Goal: Navigation & Orientation: Find specific page/section

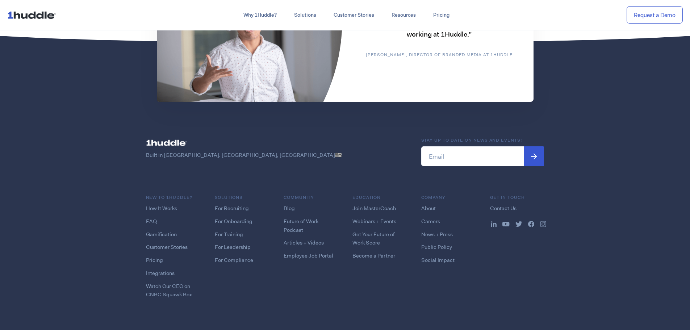
scroll to position [1859, 0]
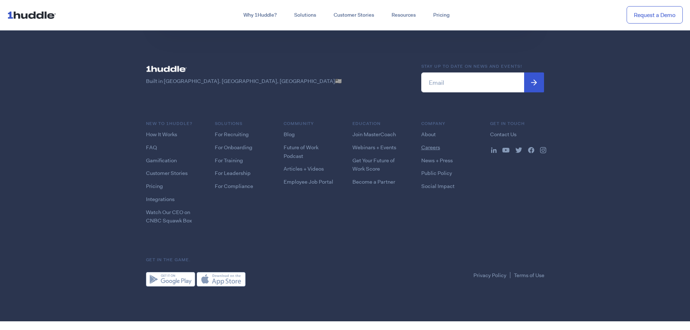
click at [432, 146] on link "Careers" at bounding box center [430, 147] width 19 height 7
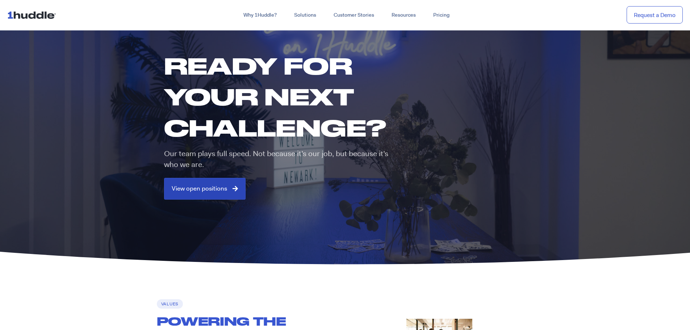
click at [208, 188] on span "View open positions" at bounding box center [199, 188] width 55 height 7
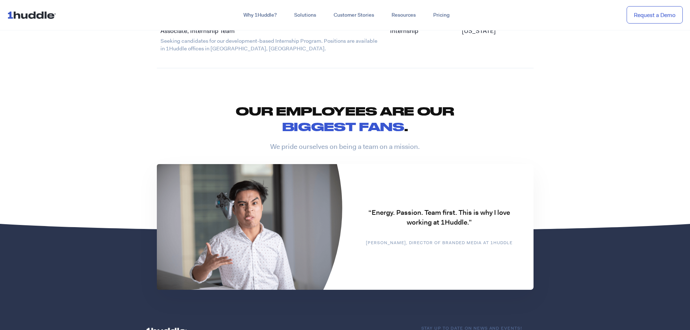
scroll to position [1653, 0]
